Goal: Navigation & Orientation: Find specific page/section

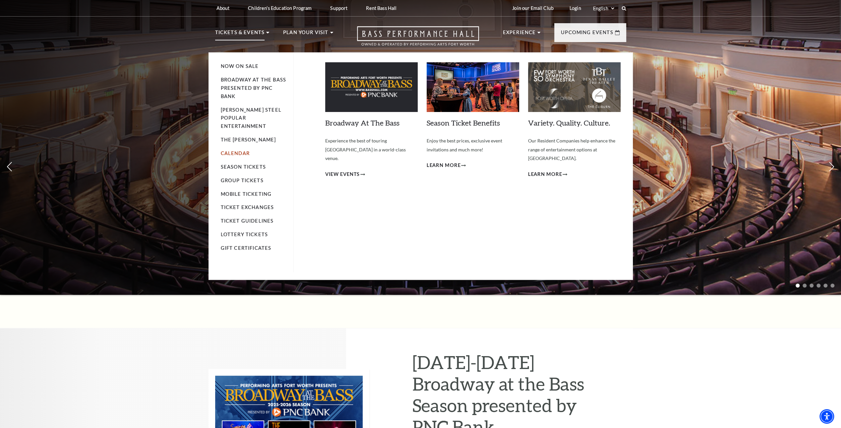
click at [243, 151] on link "Calendar" at bounding box center [235, 154] width 29 height 6
